Goal: Browse casually

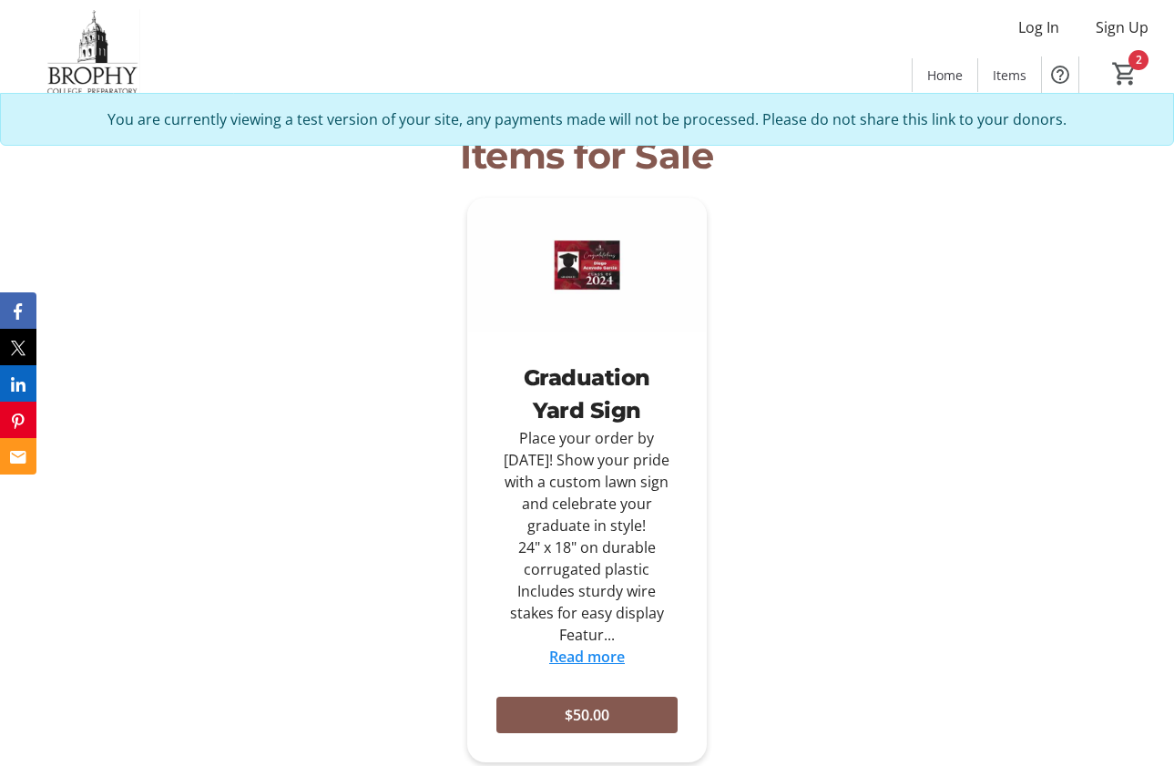
scroll to position [462, 0]
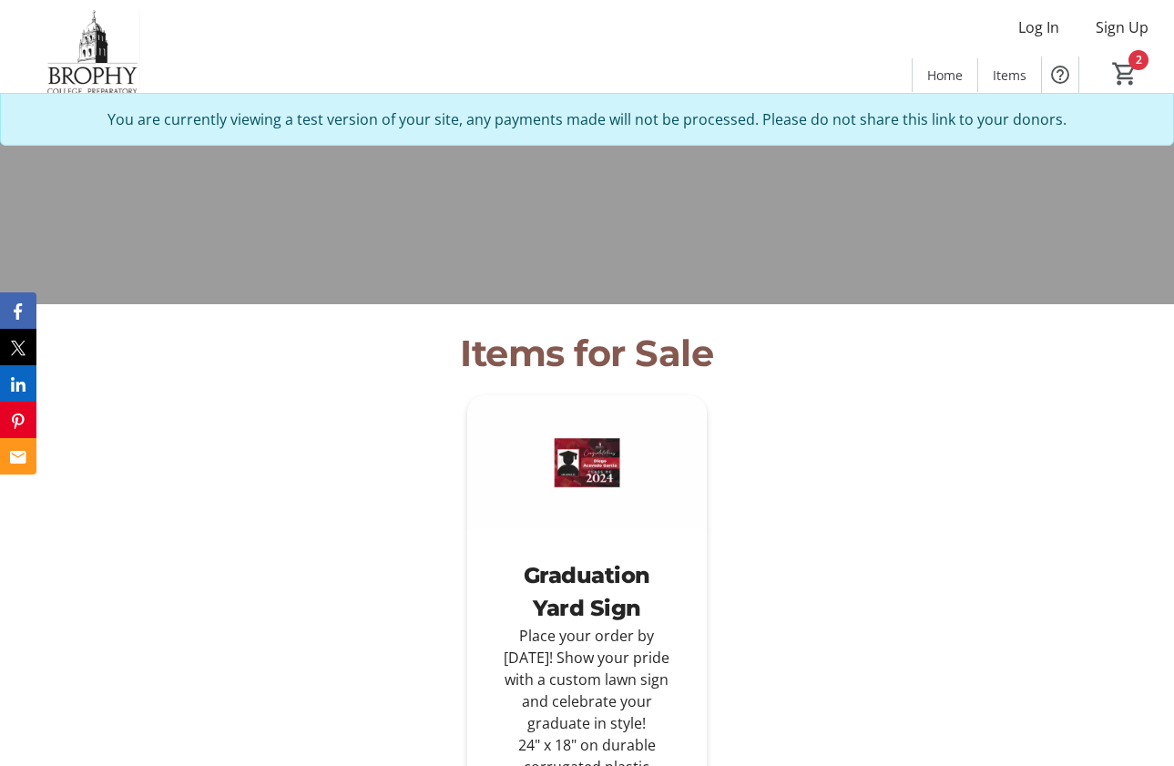
click at [911, 402] on div "Graduation Yard Sign Place your order by [DATE]! Show your pride with a custom …" at bounding box center [587, 699] width 783 height 609
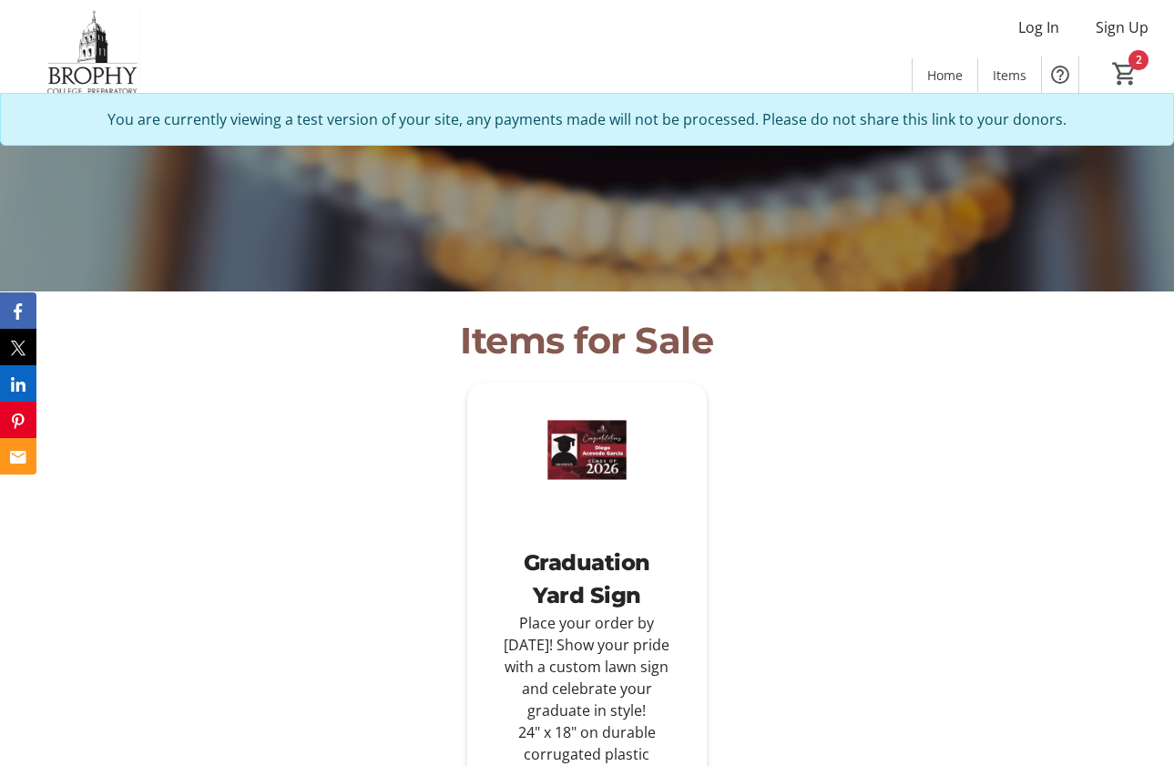
scroll to position [471, 0]
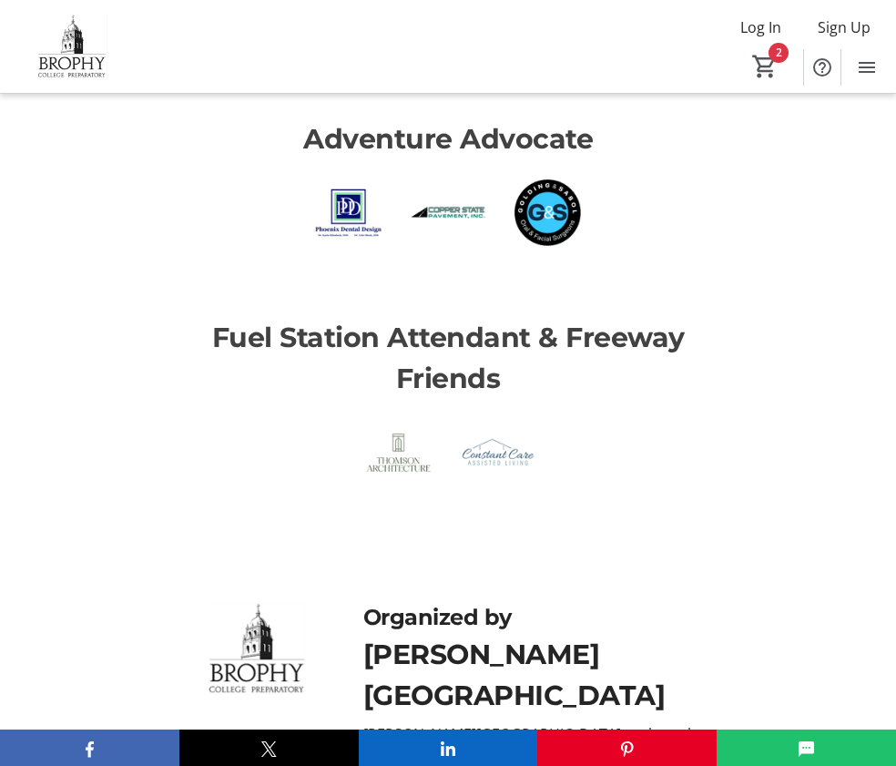
scroll to position [4356, 0]
